Goal: Check status: Check status

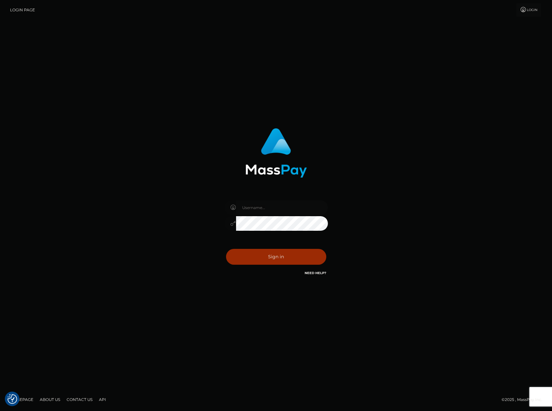
type input "[PERSON_NAME][DOMAIN_NAME]"
click at [269, 260] on button "Sign in" at bounding box center [276, 257] width 100 height 16
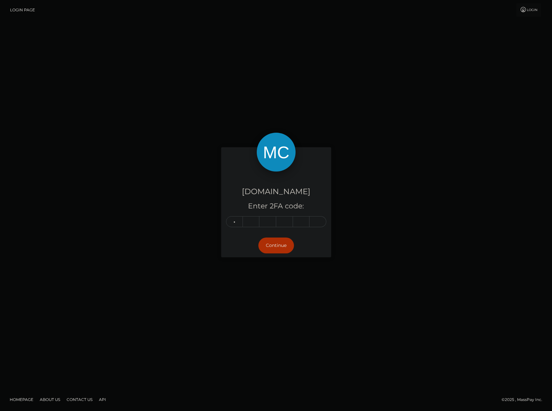
type input "3"
type input "9"
type input "4"
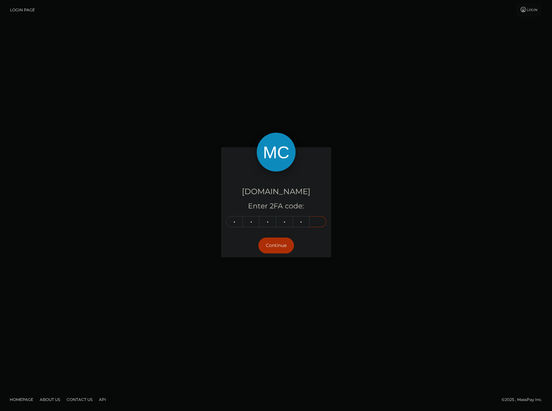
type input "9"
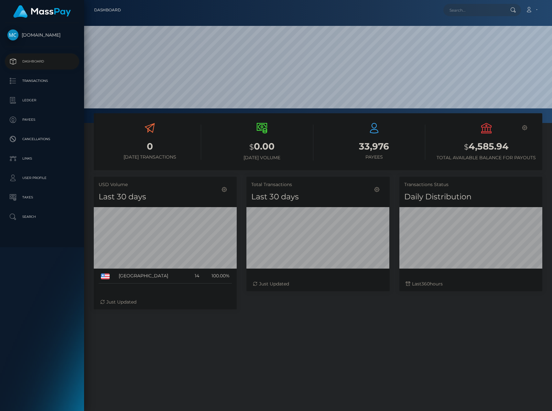
scroll to position [115, 143]
drag, startPoint x: 468, startPoint y: 148, endPoint x: 513, endPoint y: 151, distance: 45.7
click at [513, 151] on h3 "$ 4,585.94" at bounding box center [486, 146] width 103 height 13
copy h3 "4,585.94"
